Goal: Task Accomplishment & Management: Manage account settings

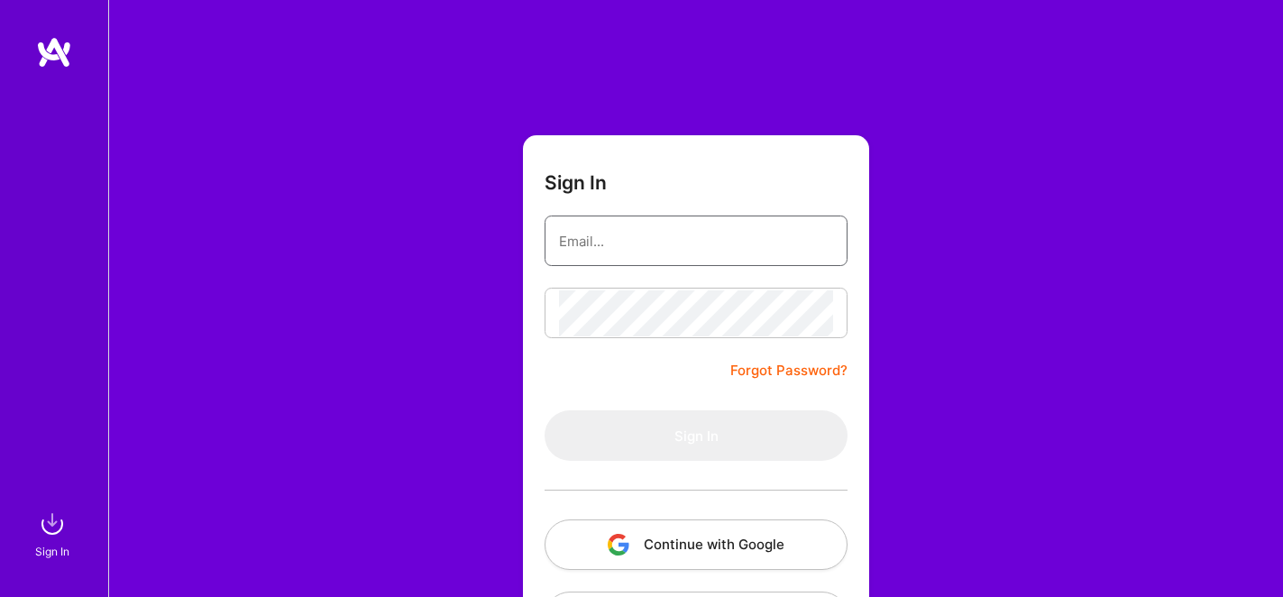
type input "[EMAIL_ADDRESS][DOMAIN_NAME]"
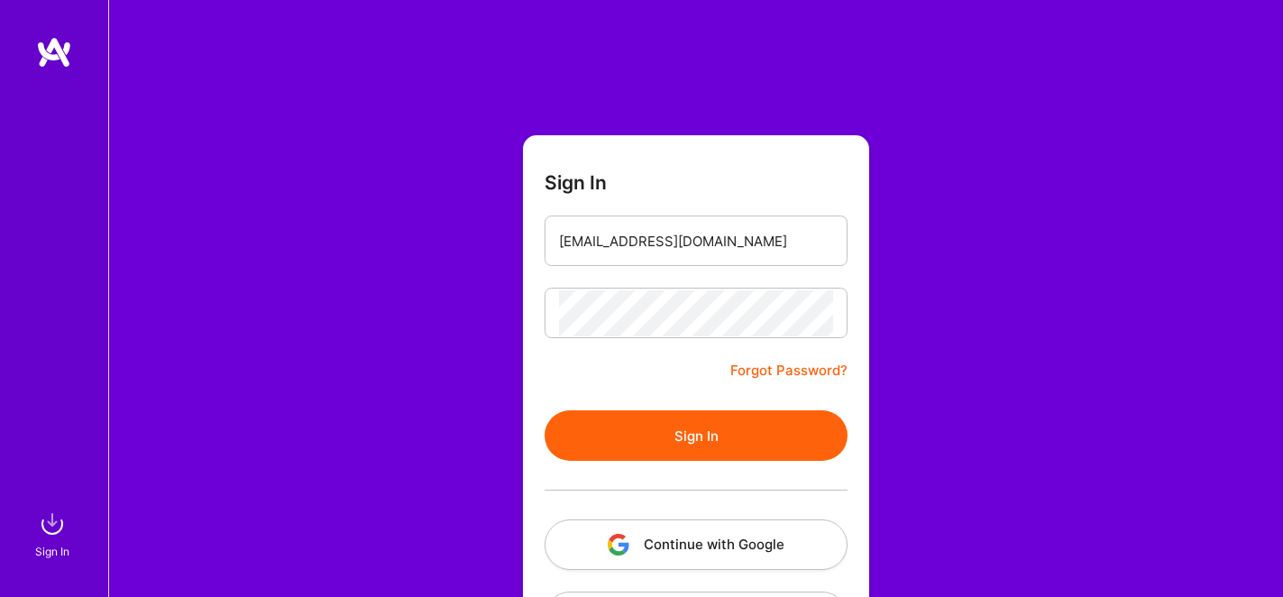
click at [679, 428] on button "Sign In" at bounding box center [695, 435] width 303 height 50
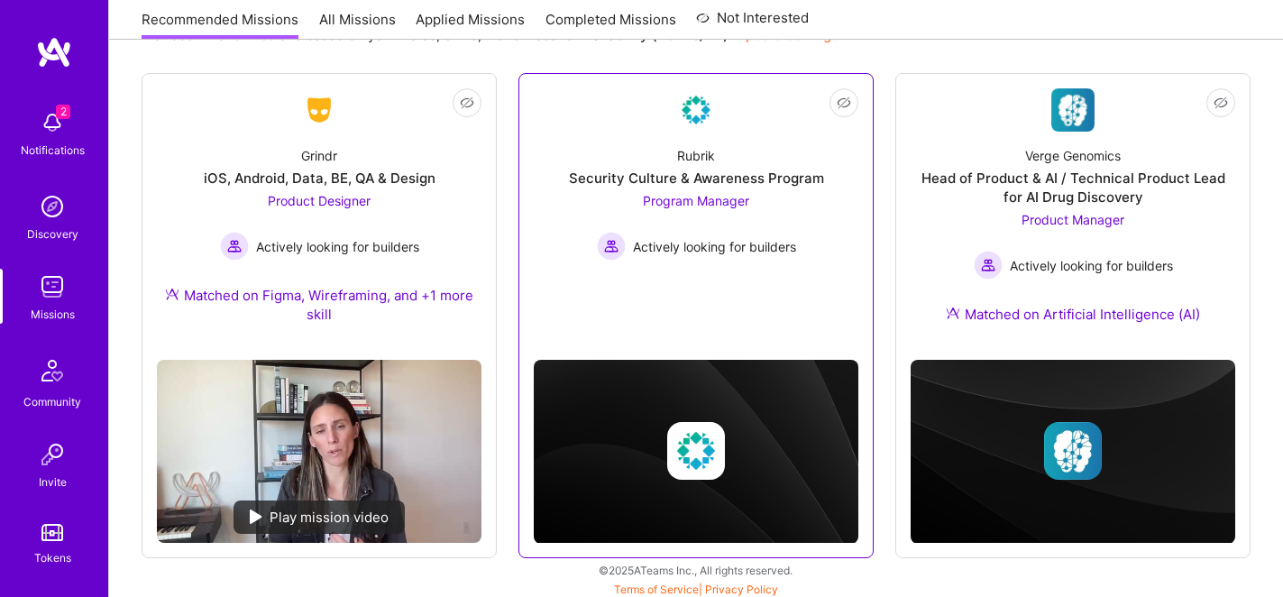
scroll to position [234, 0]
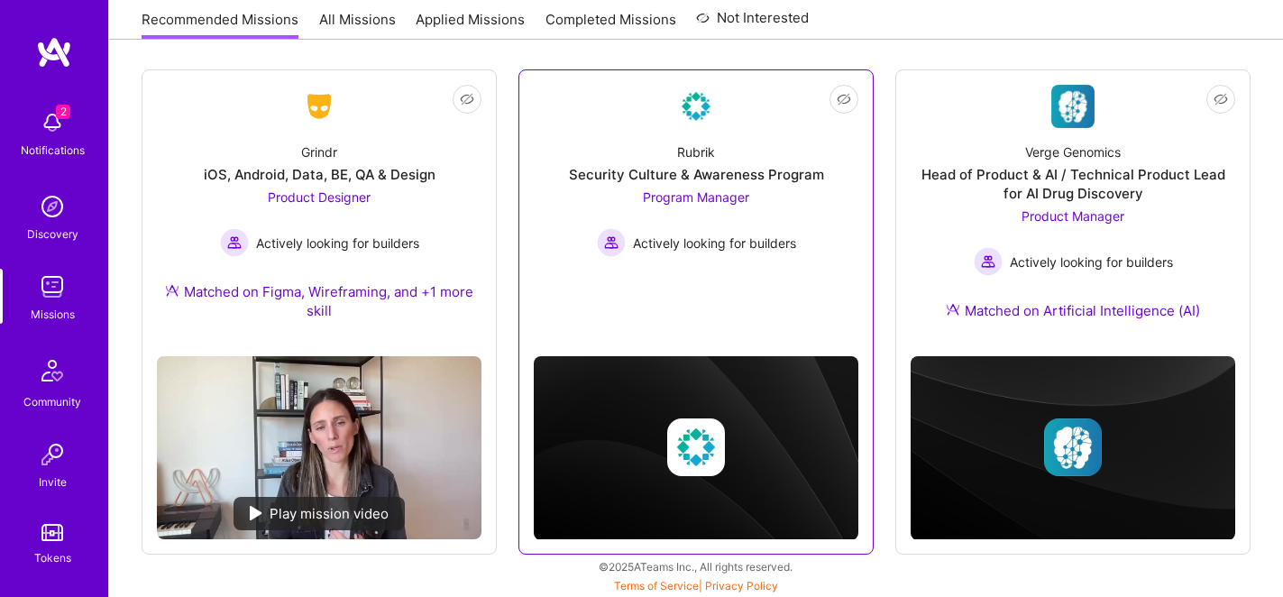
click at [726, 313] on div "Not Interested Rubrik Security Culture & Awareness Program Program Manager Acti…" at bounding box center [695, 311] width 355 height 485
click at [697, 172] on div "Security Culture & Awareness Program" at bounding box center [696, 174] width 255 height 19
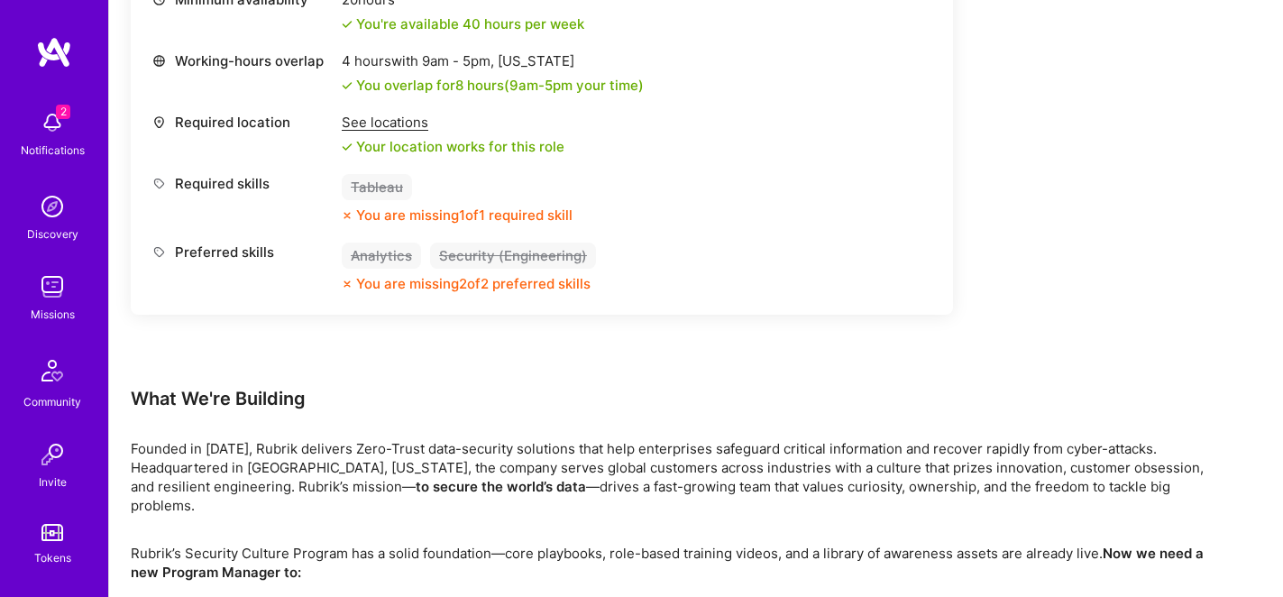
scroll to position [785, 0]
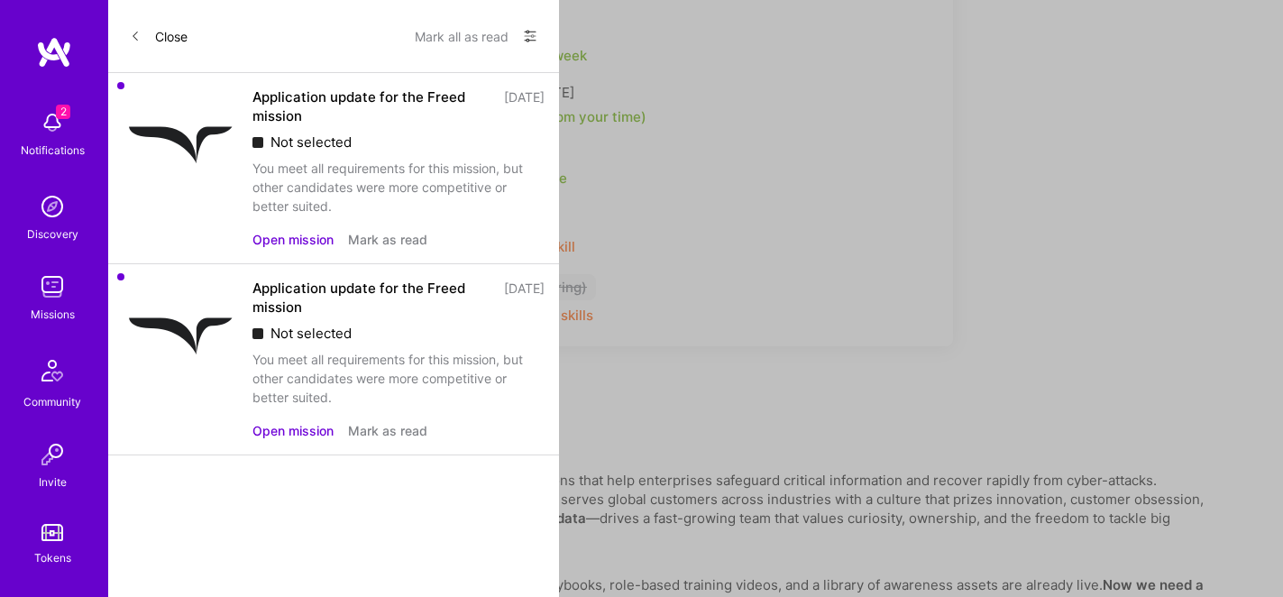
scroll to position [234, 0]
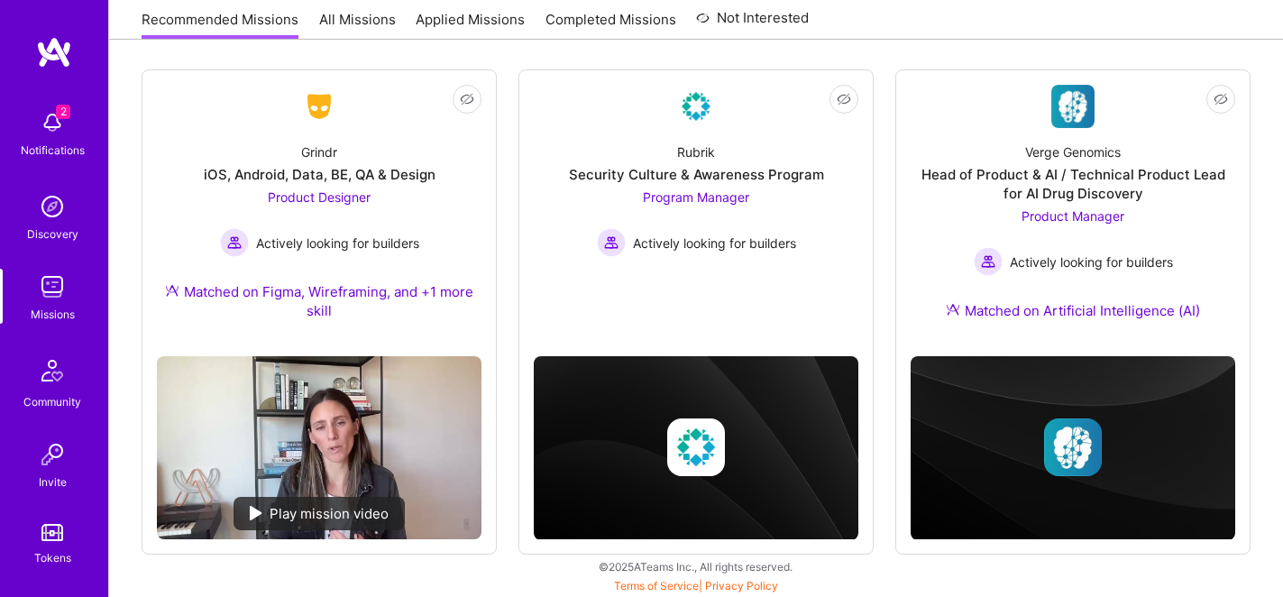
click at [47, 129] on img at bounding box center [52, 123] width 36 height 36
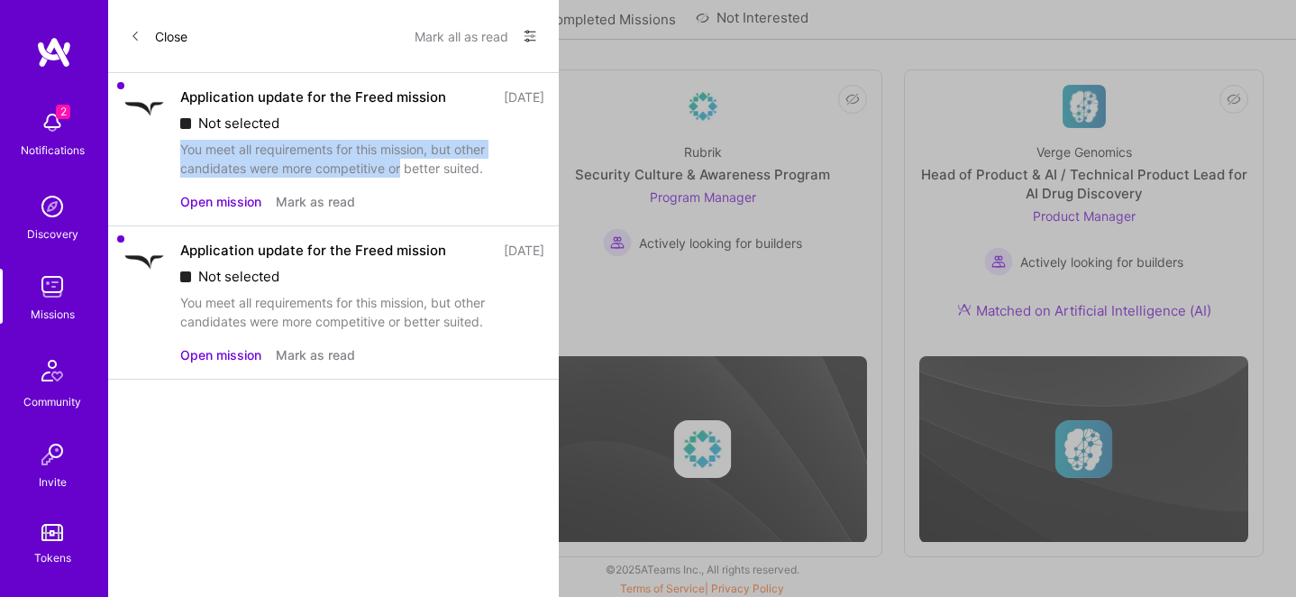
drag, startPoint x: 397, startPoint y: 138, endPoint x: 400, endPoint y: 161, distance: 23.6
click at [400, 161] on div "Application update for the Freed mission [DATE] Not selected You meet all requi…" at bounding box center [362, 132] width 364 height 90
click at [398, 159] on div "You meet all requirements for this mission, but other candidates were more comp…" at bounding box center [362, 159] width 364 height 38
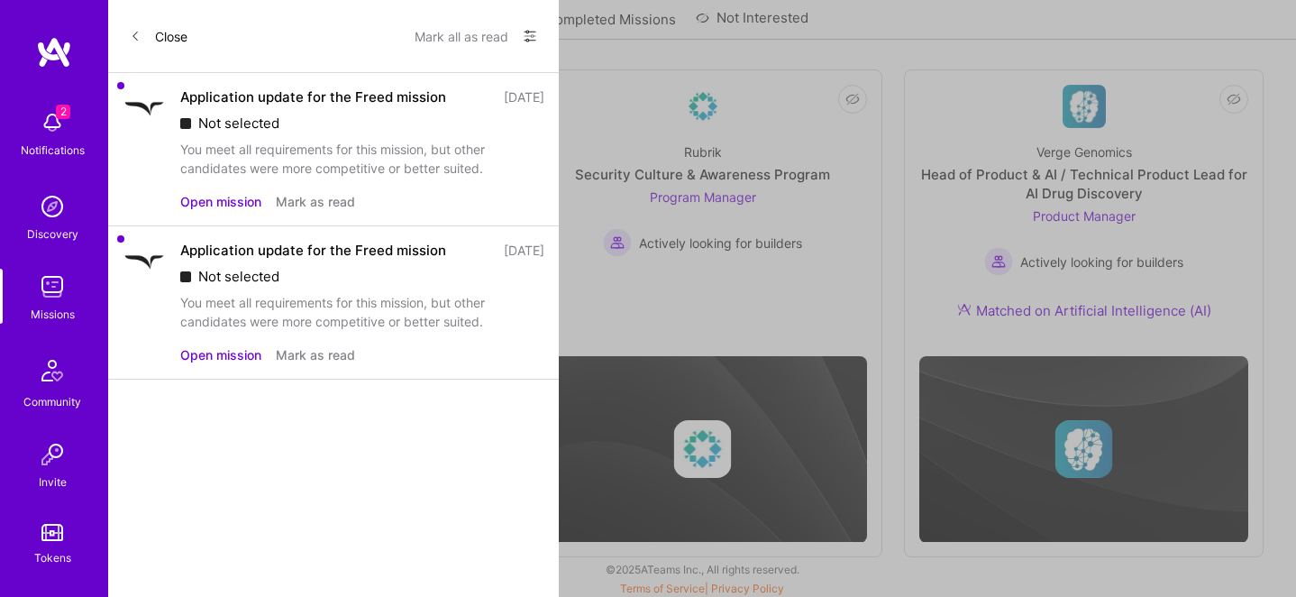
click at [304, 116] on div "Not selected" at bounding box center [362, 123] width 364 height 19
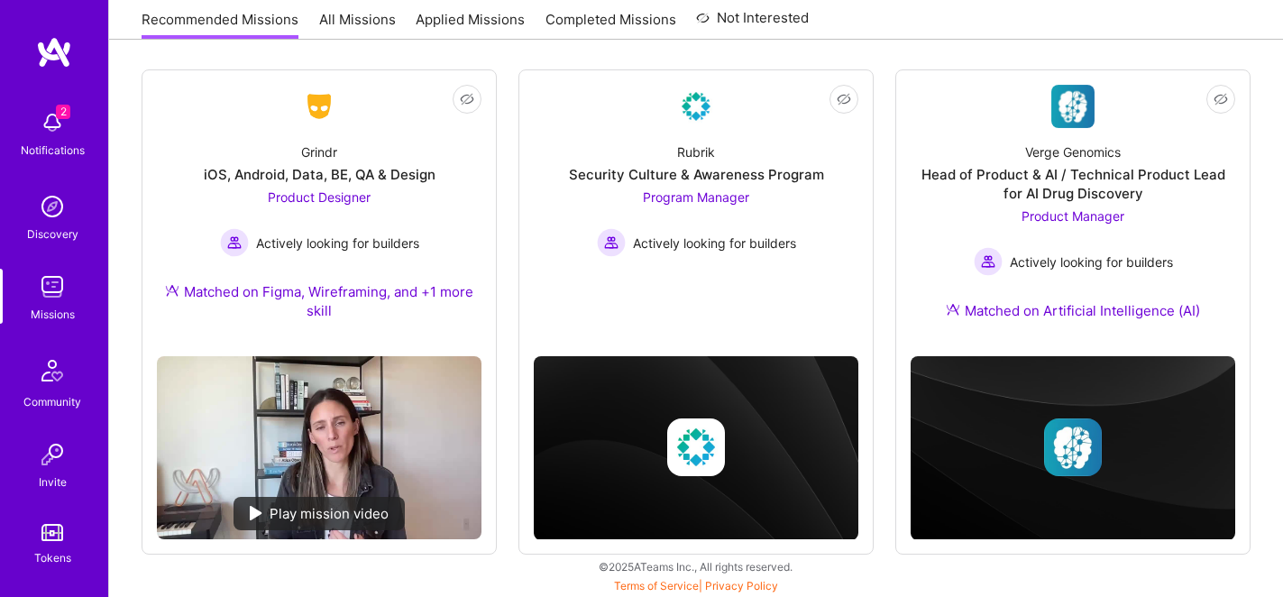
click at [55, 123] on div "2 Notifications Discovery Missions Community Invite Tokens [DOMAIN_NAME]" at bounding box center [54, 374] width 108 height 546
click at [47, 119] on img at bounding box center [52, 123] width 36 height 36
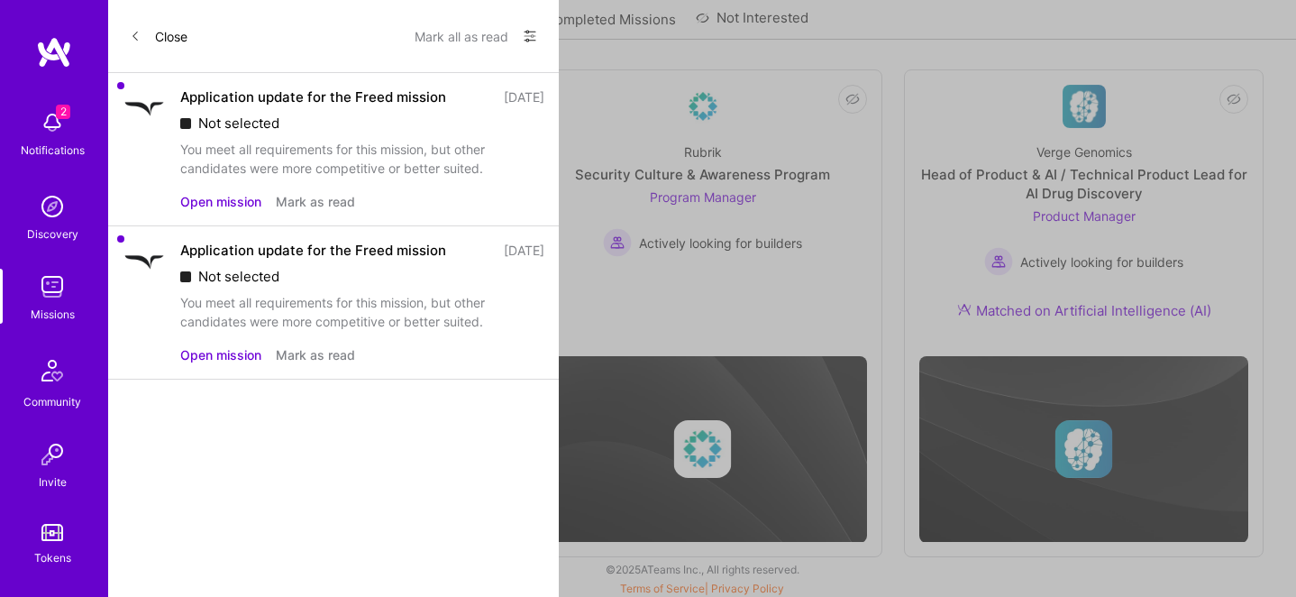
click at [327, 191] on div "Application update for the Freed mission [DATE] Not selected You meet all requi…" at bounding box center [362, 148] width 364 height 123
drag, startPoint x: 327, startPoint y: 199, endPoint x: 331, endPoint y: 242, distance: 43.4
click at [327, 200] on button "Mark as read" at bounding box center [315, 201] width 79 height 19
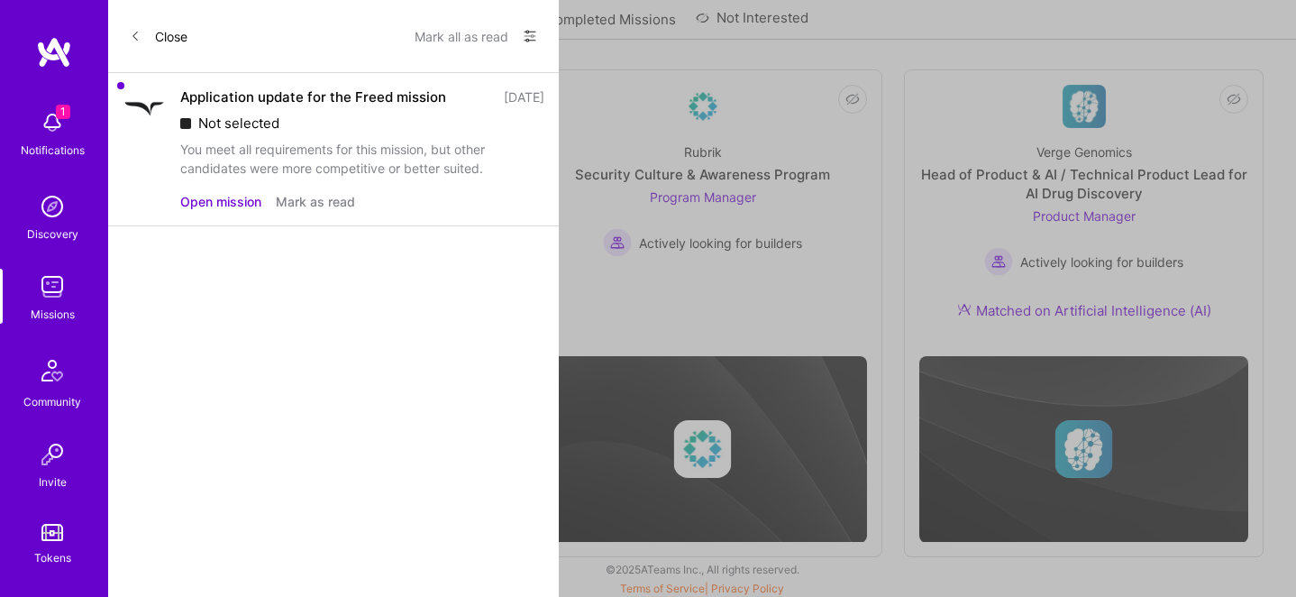
click at [319, 199] on button "Mark as read" at bounding box center [315, 201] width 79 height 19
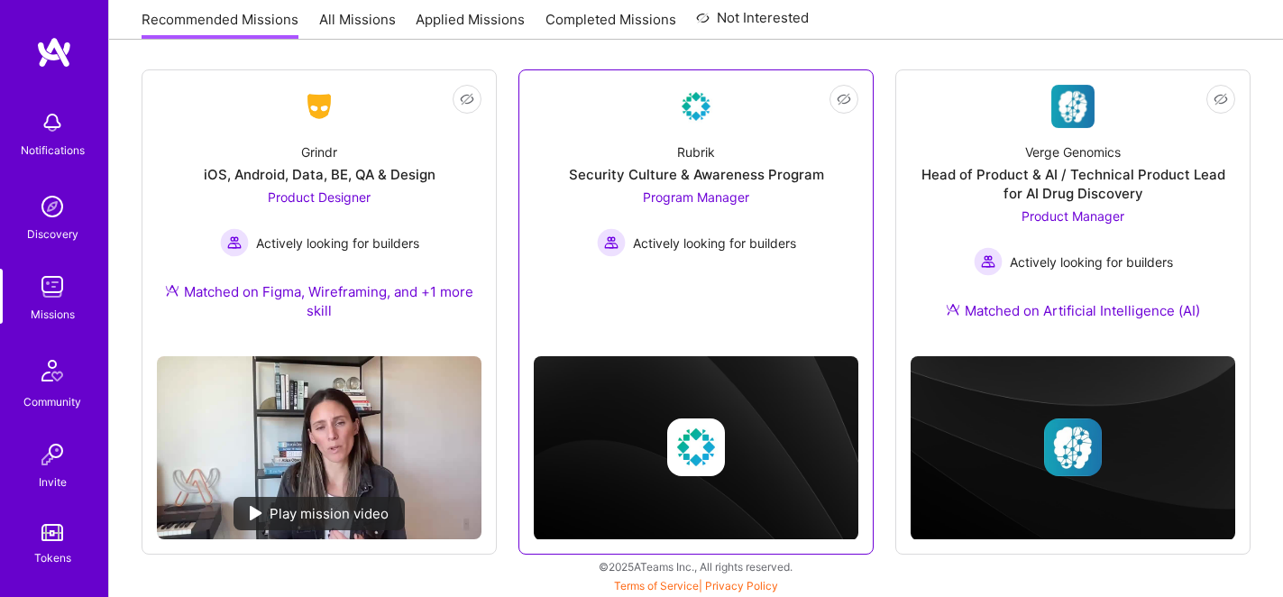
click at [636, 319] on div "Notifications Discovery Missions Community Invite Tokens [DOMAIN_NAME] Profile …" at bounding box center [641, 177] width 1283 height 823
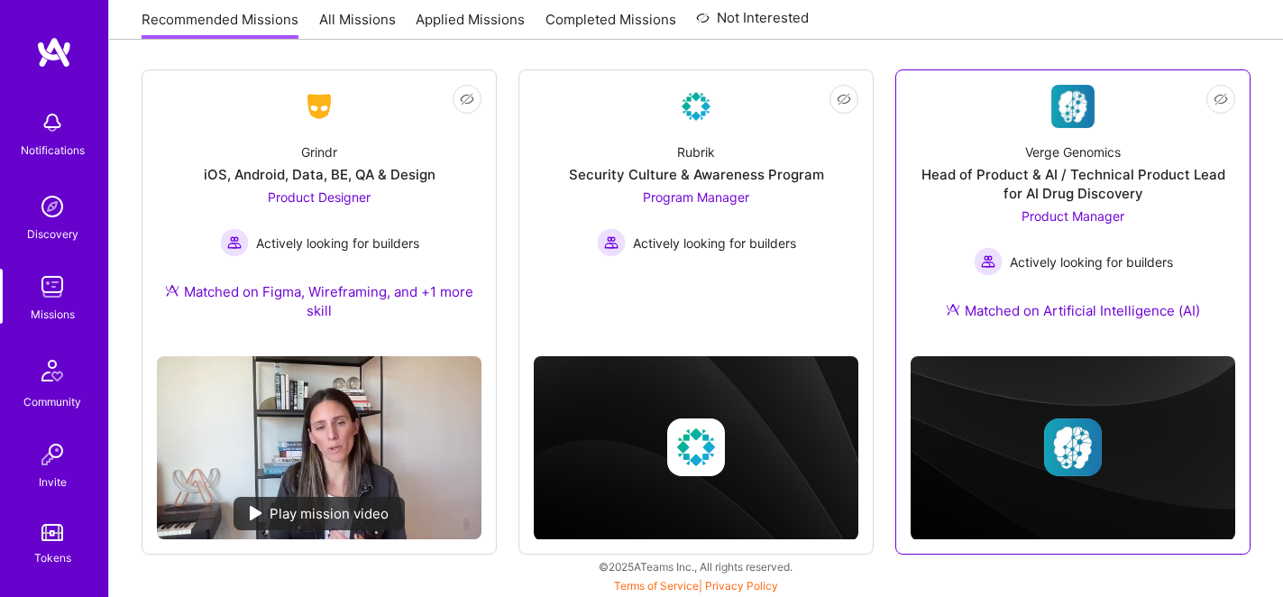
click at [1075, 260] on span "Actively looking for builders" at bounding box center [1090, 261] width 163 height 19
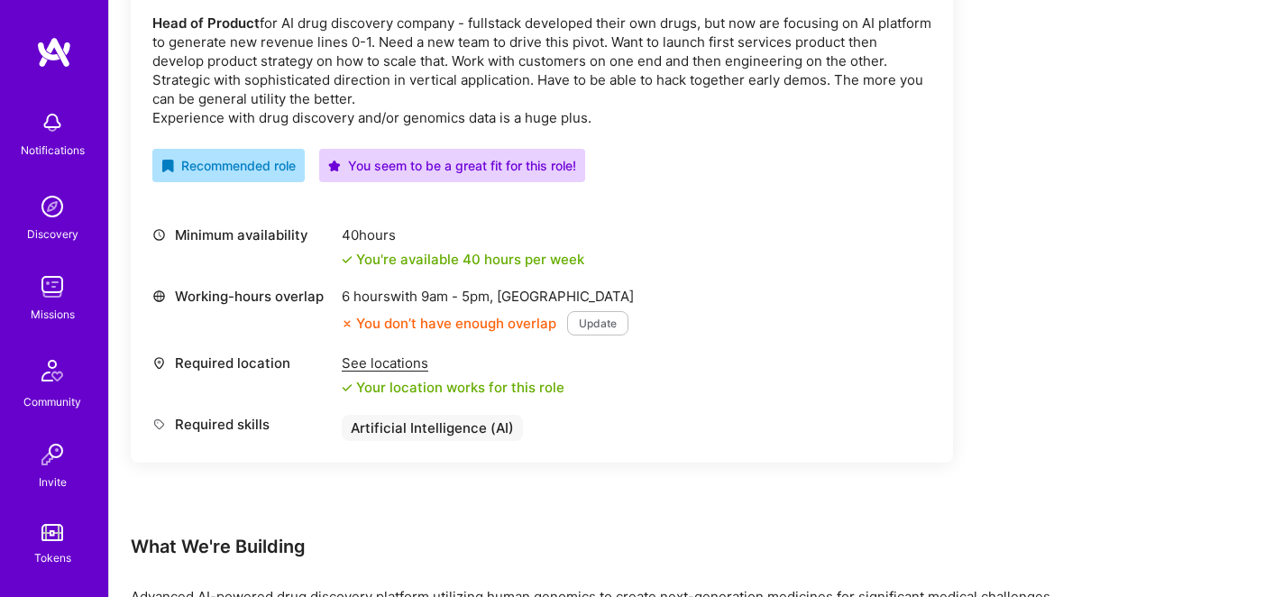
scroll to position [583, 0]
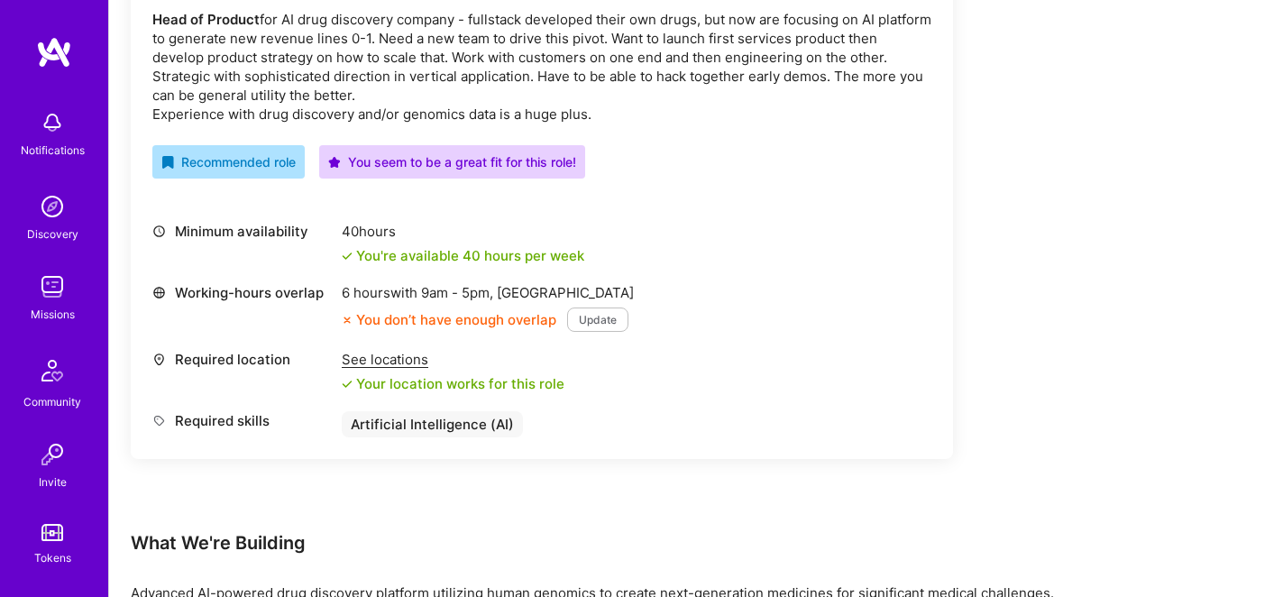
click at [599, 319] on button "Update" at bounding box center [597, 319] width 61 height 24
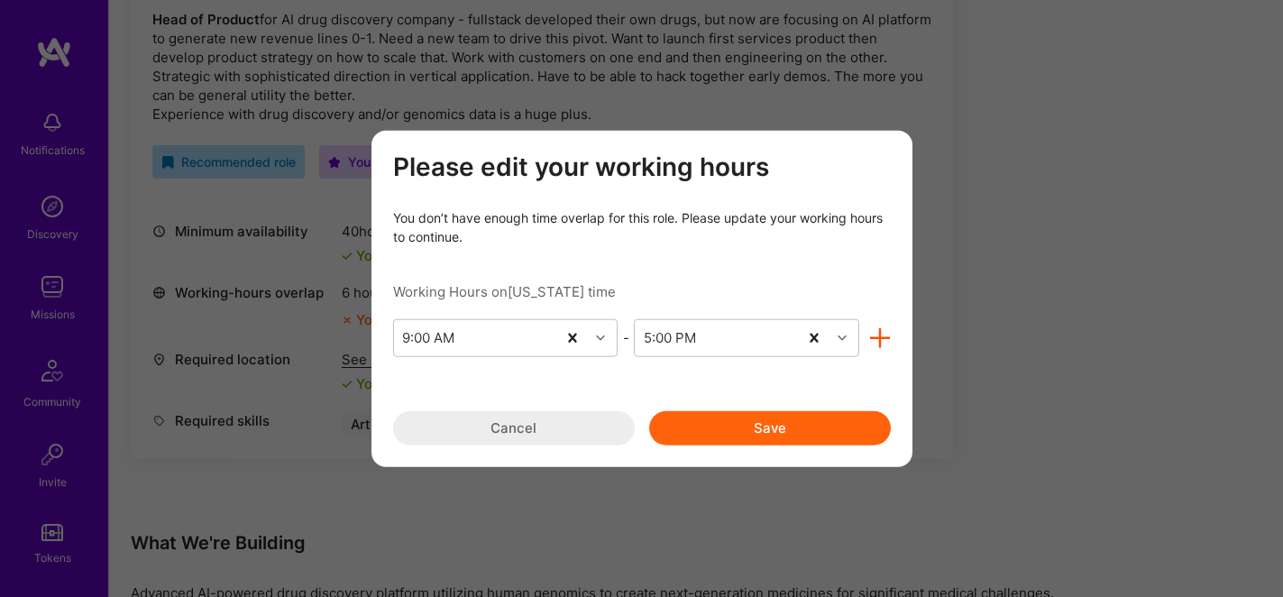
click at [703, 432] on button "Save" at bounding box center [770, 427] width 242 height 34
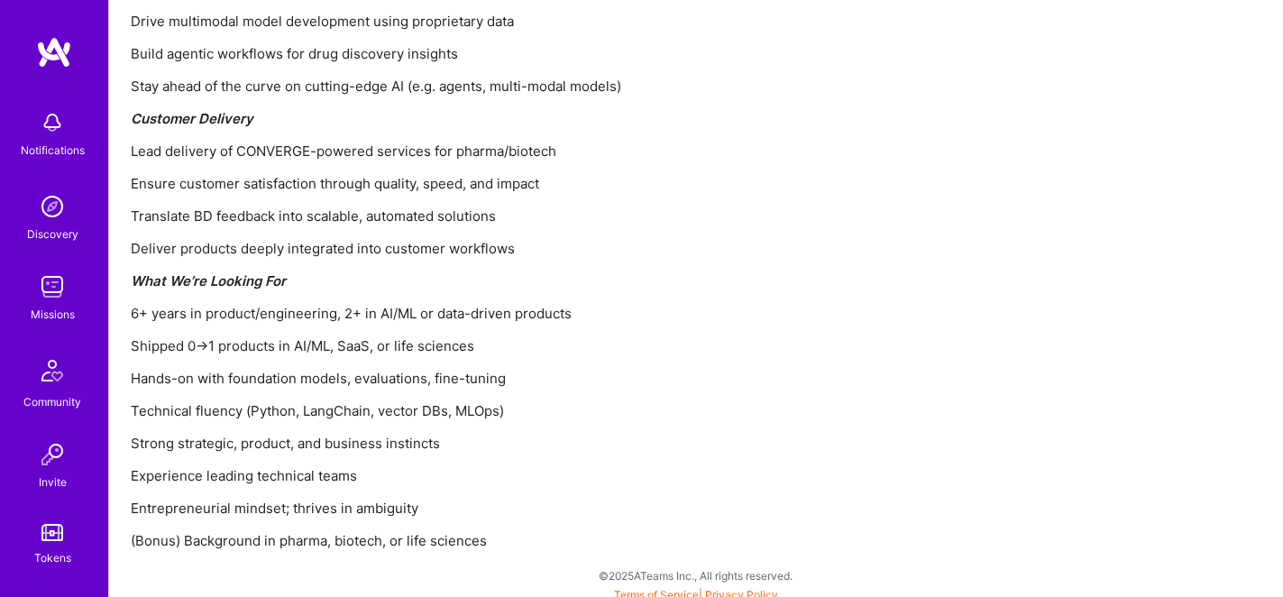
scroll to position [2261, 0]
